Goal: Find specific page/section: Find specific page/section

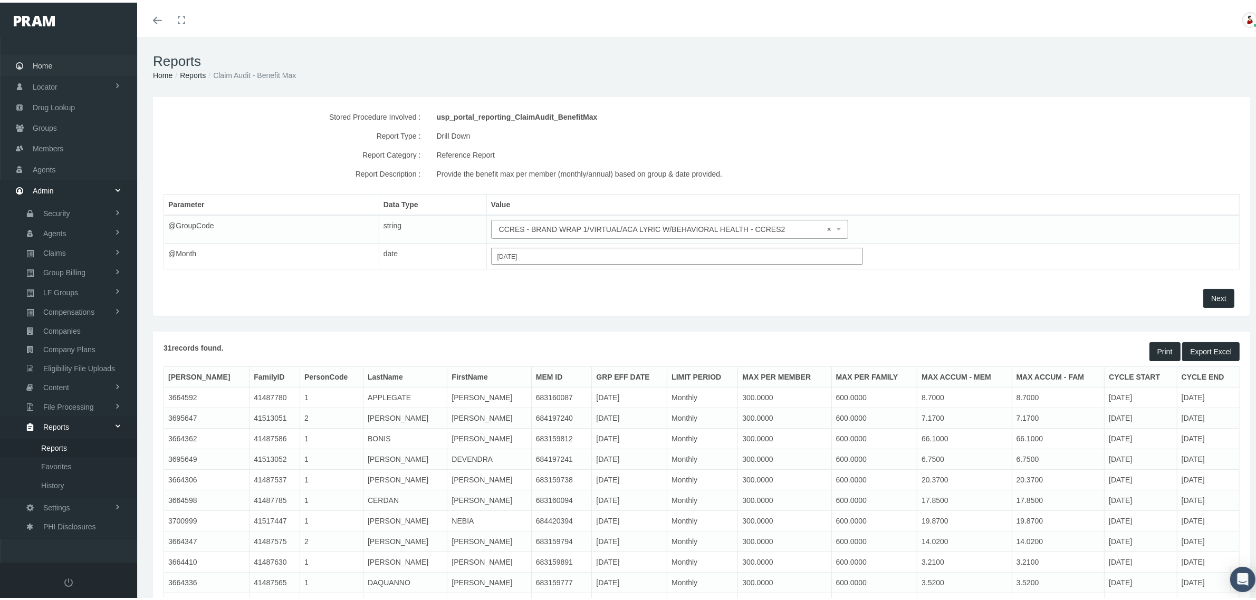
click at [56, 64] on link "Home" at bounding box center [68, 63] width 137 height 21
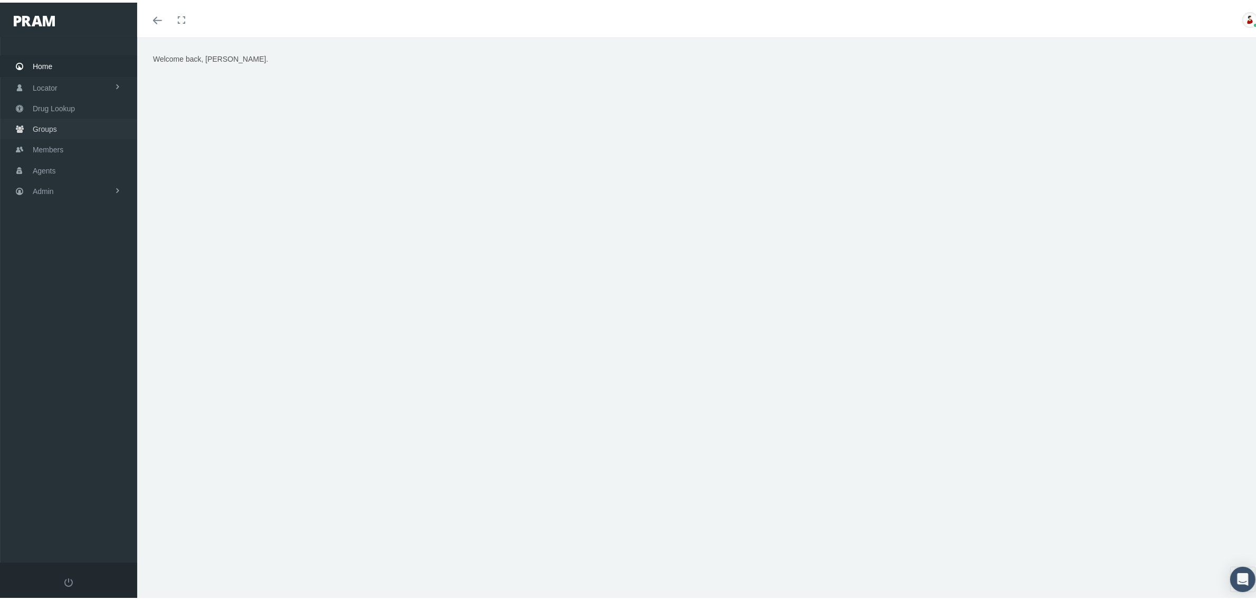
click at [43, 126] on span "Groups" at bounding box center [45, 127] width 24 height 20
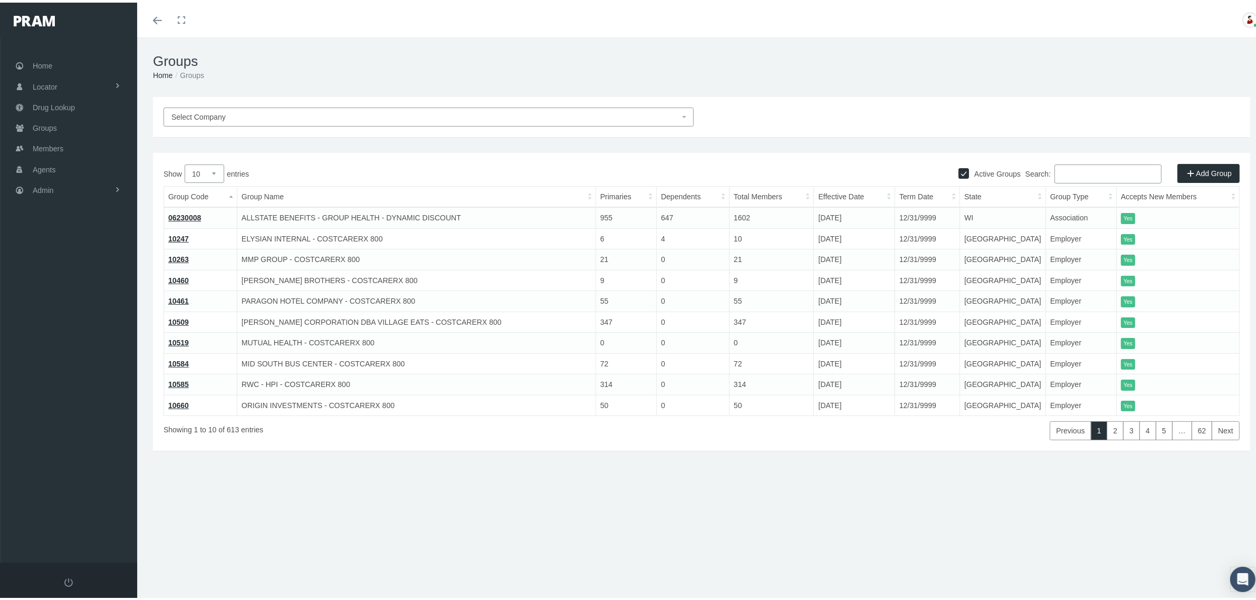
click at [1072, 170] on input "Search:" at bounding box center [1107, 171] width 107 height 19
paste input "221103"
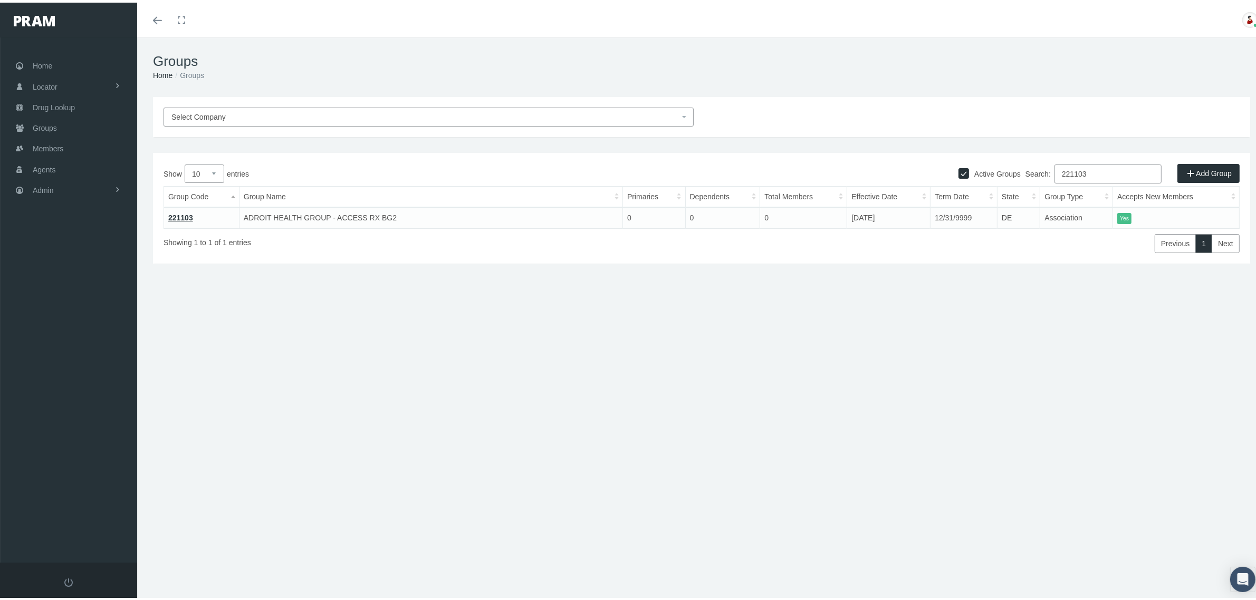
type input "221103"
click at [188, 214] on link "221103" at bounding box center [180, 215] width 25 height 8
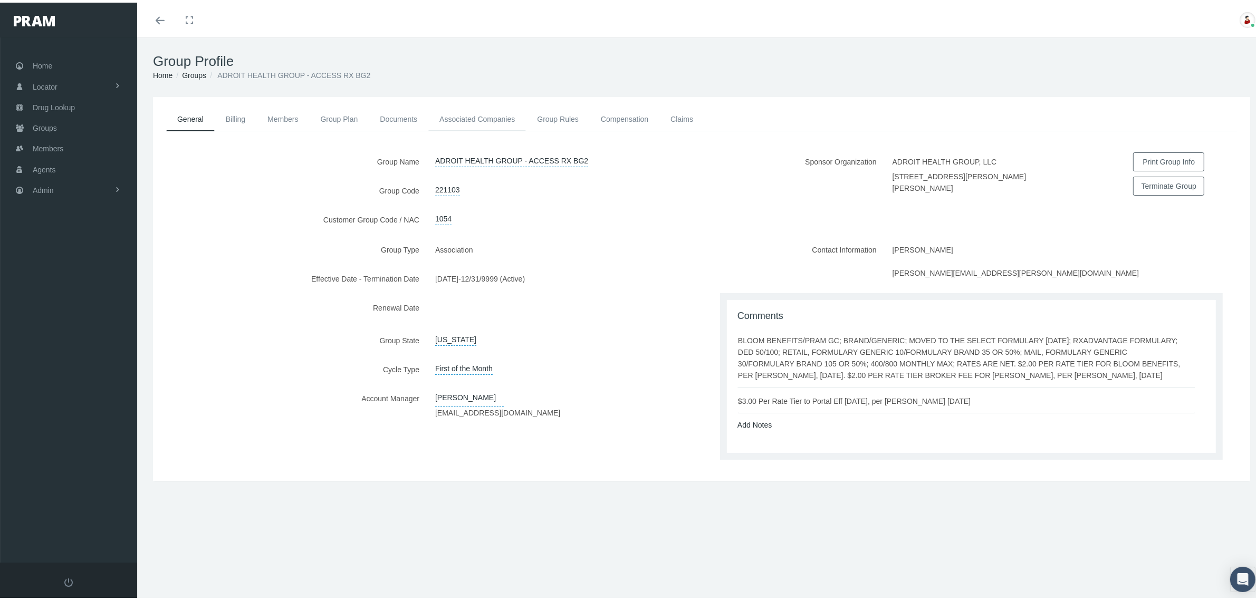
click at [497, 116] on link "Associated Companies" at bounding box center [477, 116] width 98 height 23
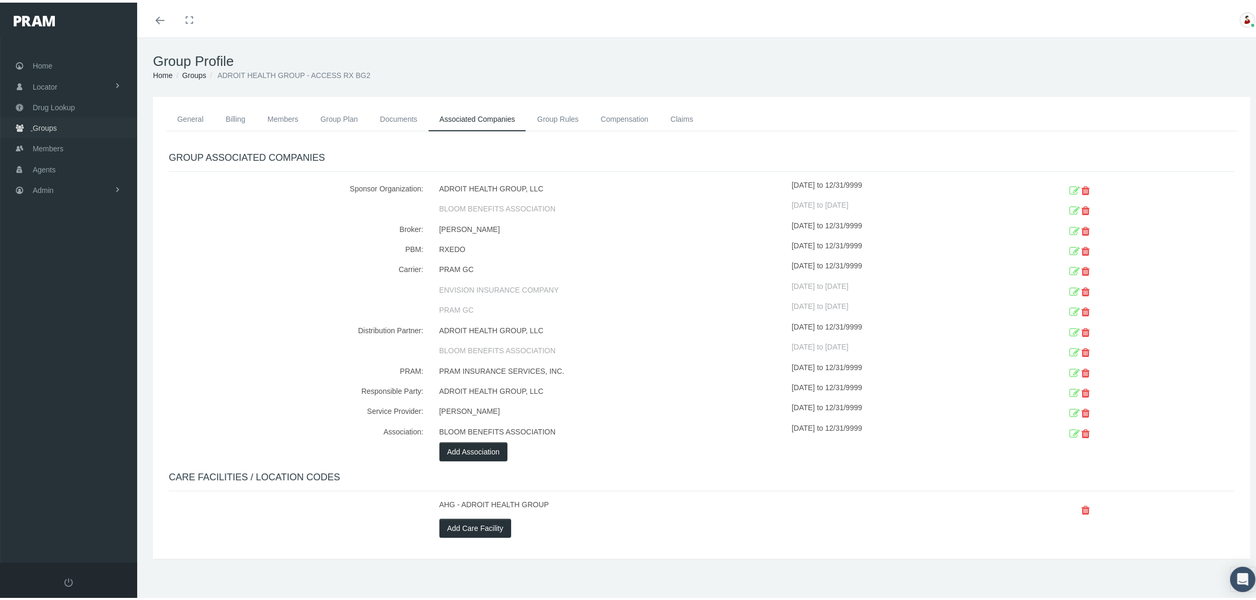
click at [52, 123] on span "Groups" at bounding box center [45, 126] width 24 height 20
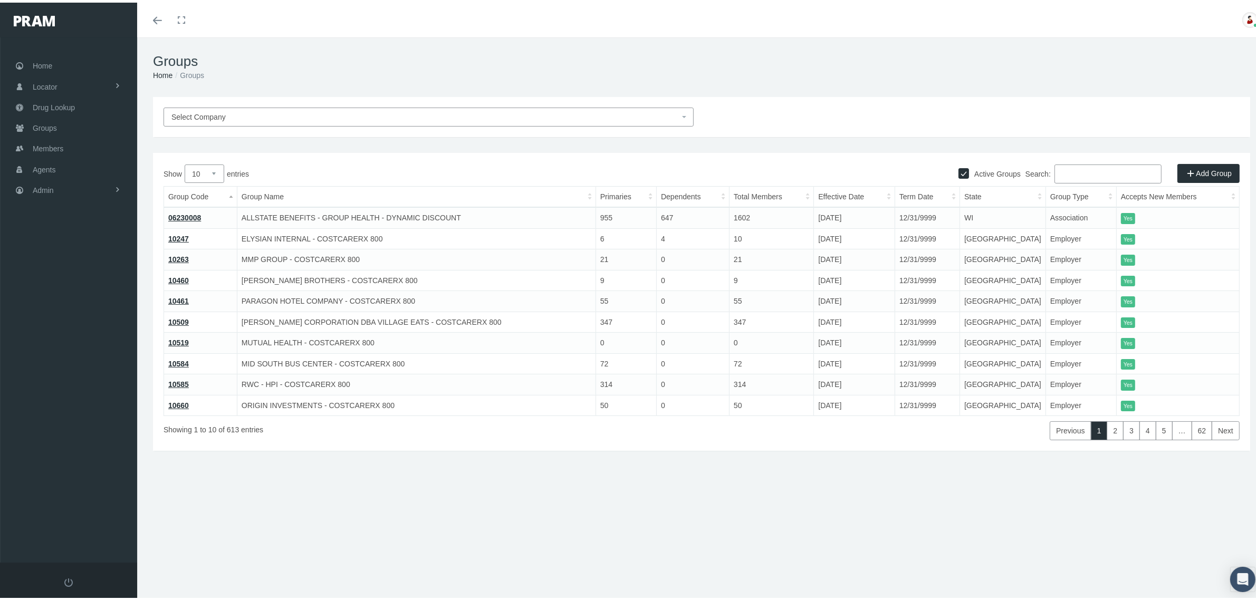
click at [1075, 166] on input "Search:" at bounding box center [1107, 171] width 107 height 19
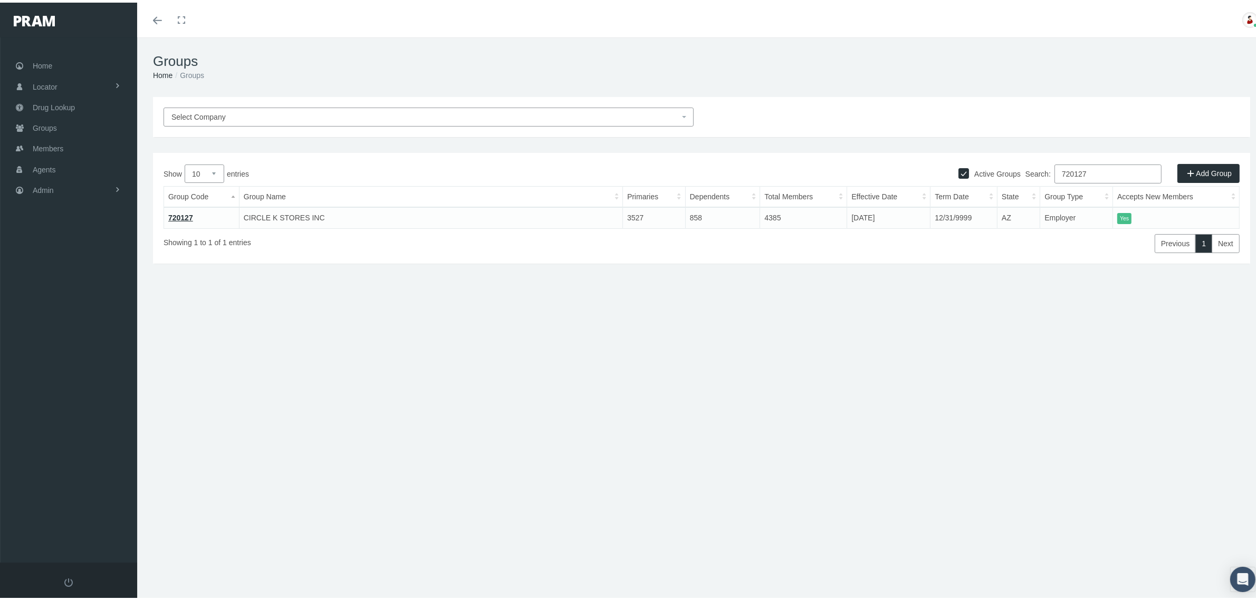
click at [1079, 167] on input "720127" at bounding box center [1107, 171] width 107 height 19
paste input "313105"
type input "313105"
click at [182, 214] on link "313105" at bounding box center [180, 215] width 25 height 8
